Goal: Navigation & Orientation: Find specific page/section

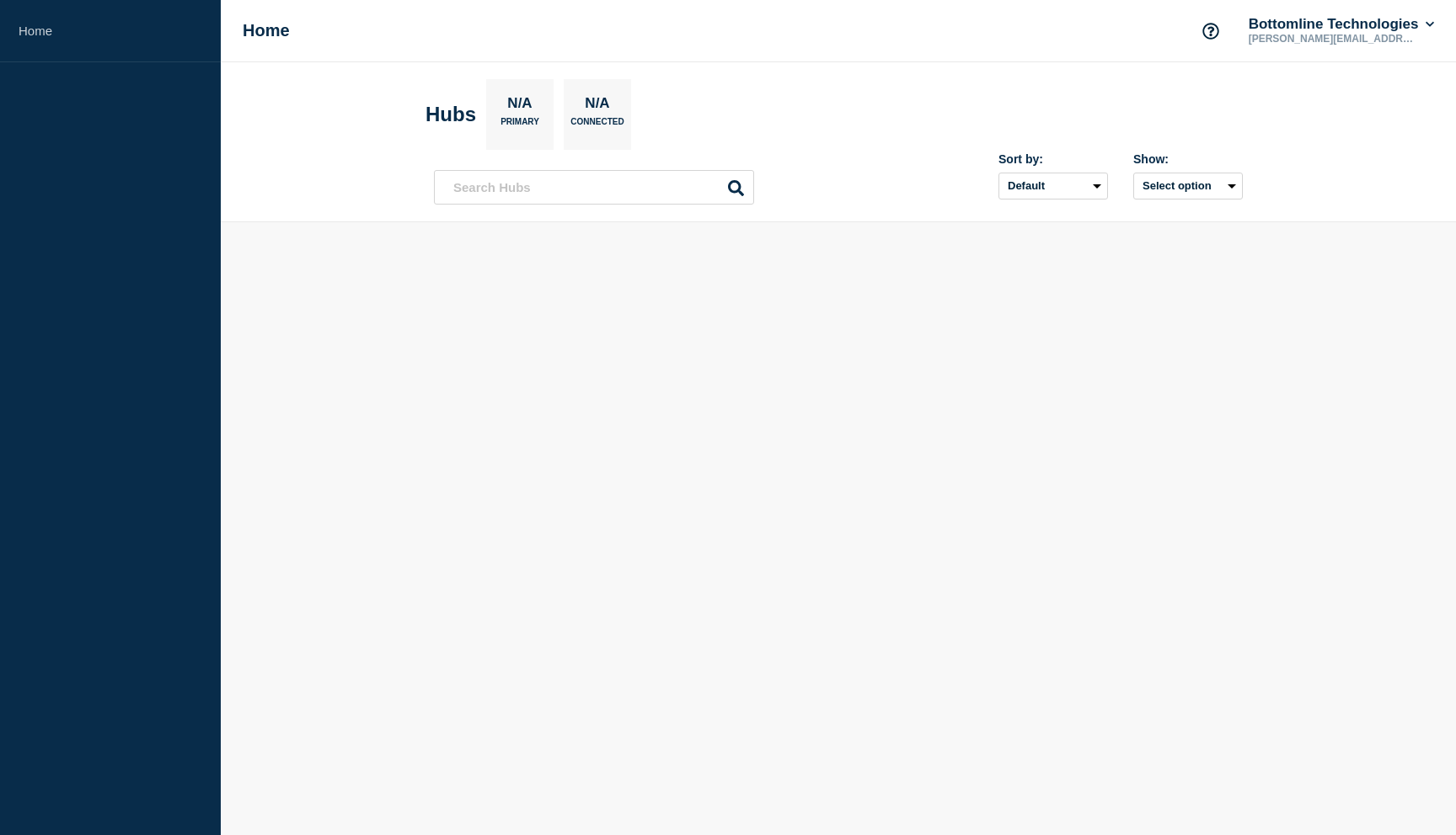
click at [256, 215] on header "Hubs N/A Primary N/A Connected Sort by: Default Last added Last updated Most ac…" at bounding box center [838, 142] width 1235 height 160
click at [604, 378] on body "Home Home Bottomline Technologies [PERSON_NAME][EMAIL_ADDRESS][PERSON_NAME][DOM…" at bounding box center [728, 418] width 1456 height 835
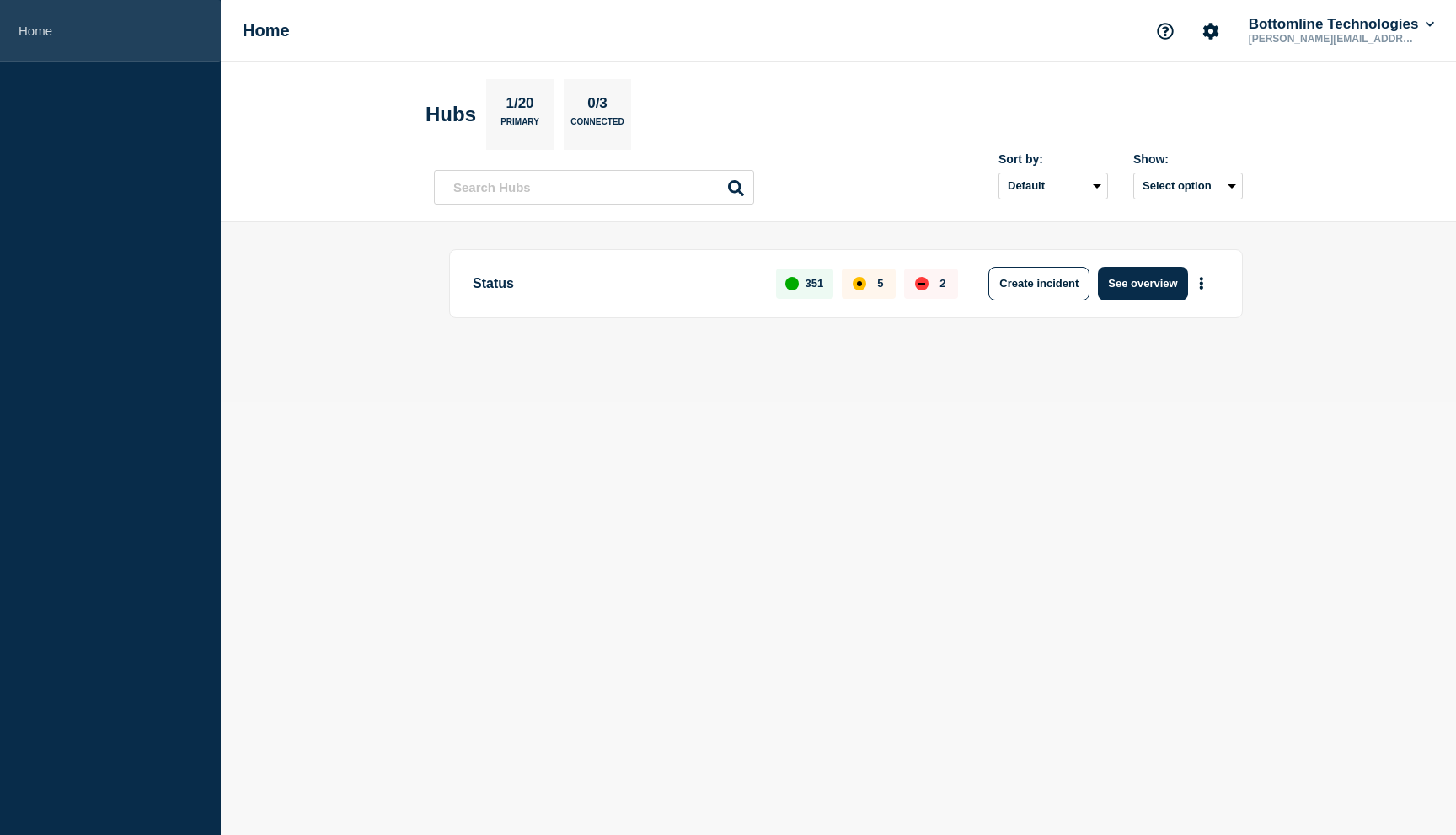
click at [43, 33] on link "Home" at bounding box center [110, 31] width 221 height 63
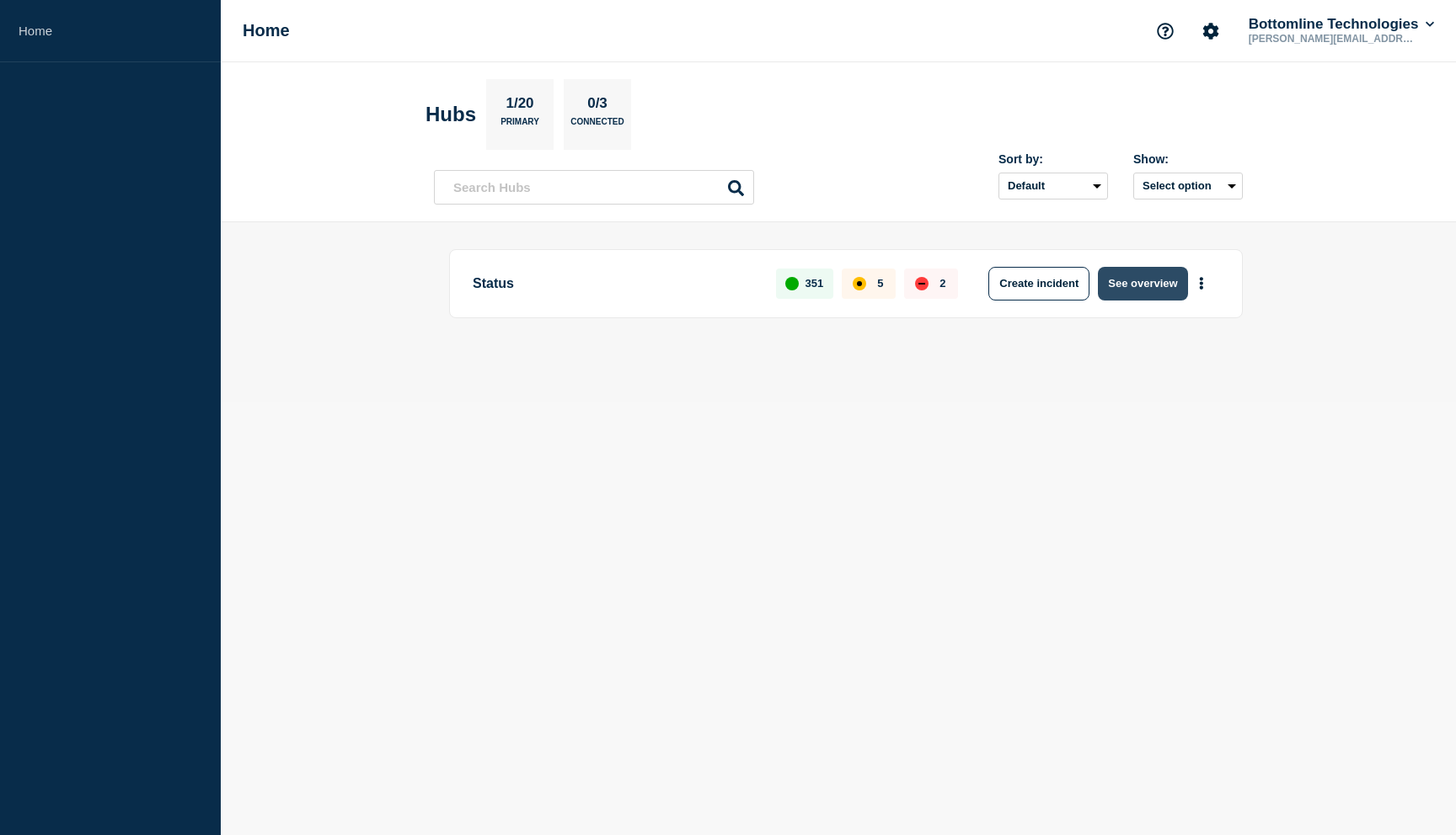
click at [1113, 291] on button "See overview" at bounding box center [1142, 283] width 89 height 33
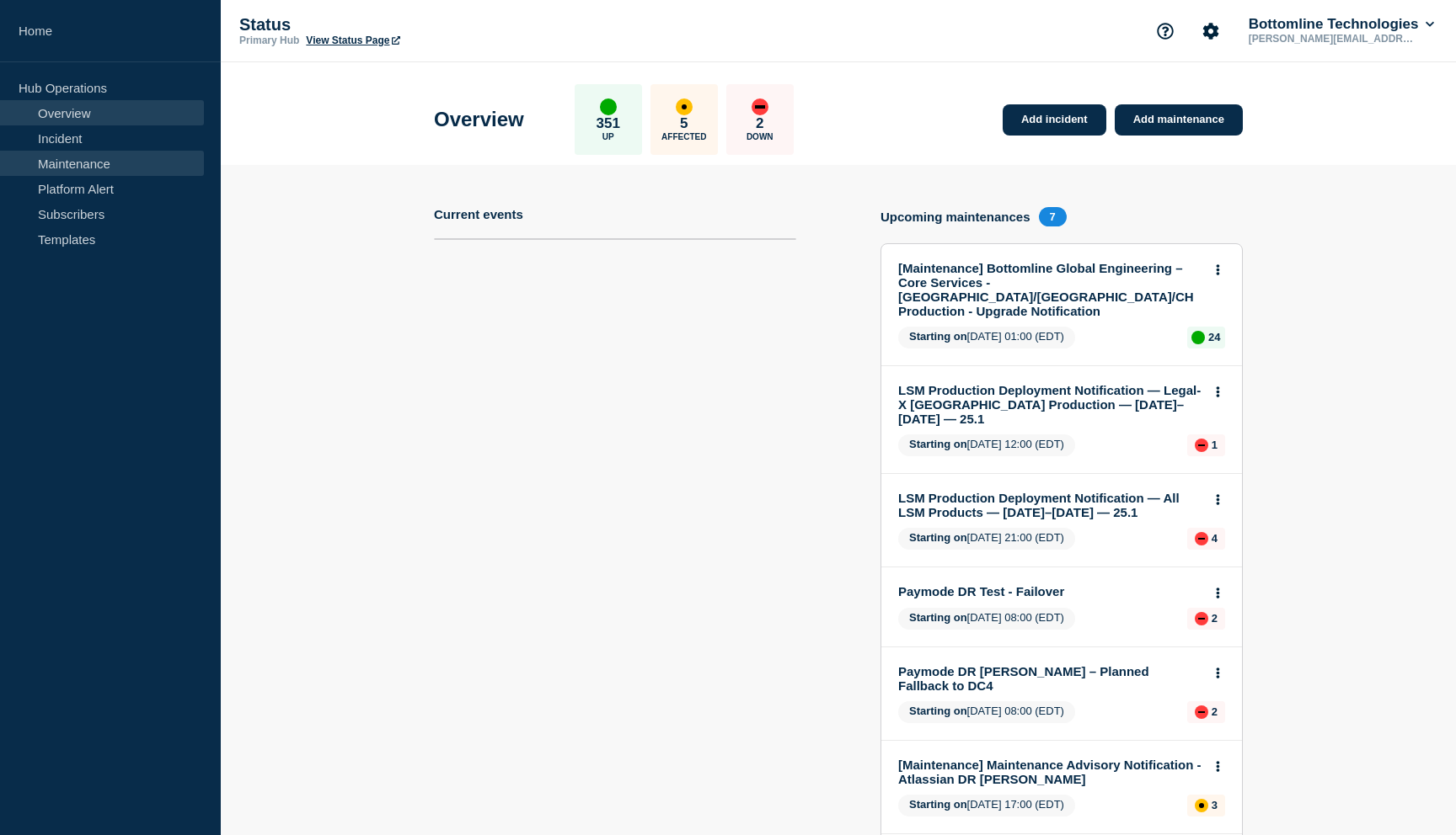
click at [77, 161] on link "Maintenance" at bounding box center [102, 164] width 204 height 25
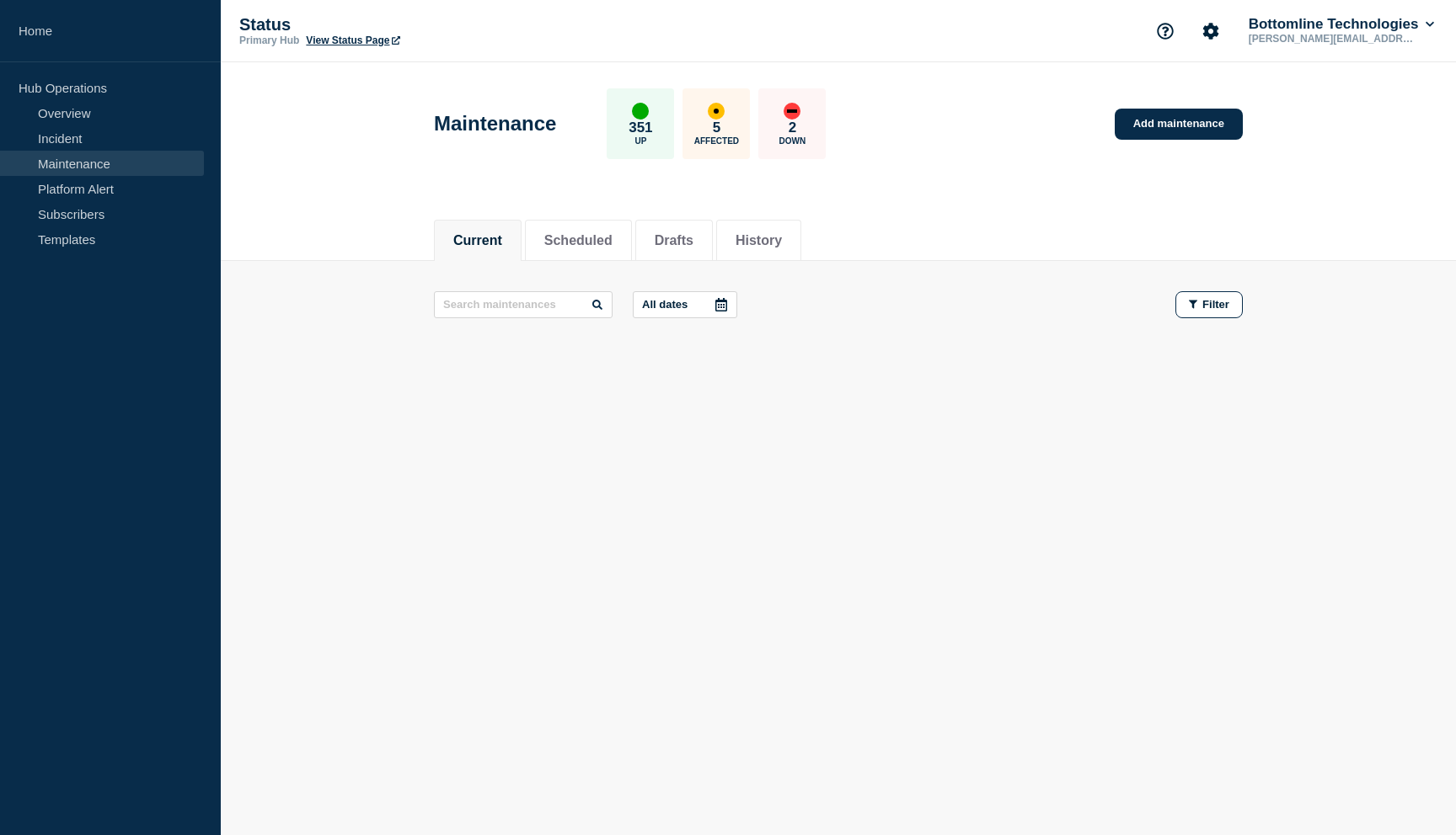
click at [384, 484] on div "Current Scheduled Drafts History Current Scheduled Drafts History All dates Fil…" at bounding box center [838, 346] width 1235 height 286
